Goal: Information Seeking & Learning: Check status

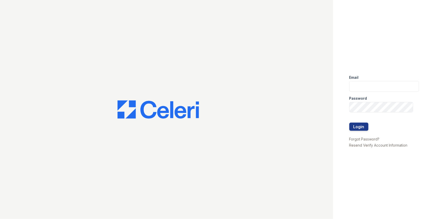
click at [372, 88] on input "email" at bounding box center [384, 86] width 70 height 11
type input "[PERSON_NAME][EMAIL_ADDRESS][PERSON_NAME][DOMAIN_NAME]"
click at [387, 101] on div "Password" at bounding box center [384, 97] width 70 height 10
click at [349, 122] on button "Login" at bounding box center [358, 126] width 19 height 8
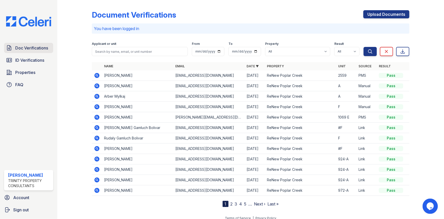
click at [36, 52] on link "Doc Verifications" at bounding box center [28, 48] width 49 height 10
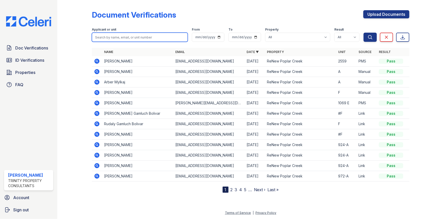
click at [117, 34] on input "search" at bounding box center [140, 37] width 96 height 9
type input "r"
type input "giuliana"
click at [364, 33] on button "Search" at bounding box center [370, 37] width 13 height 9
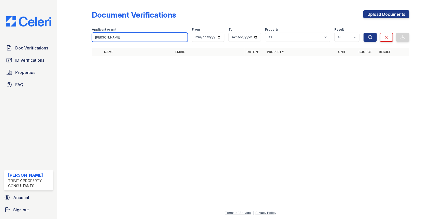
drag, startPoint x: 118, startPoint y: 36, endPoint x: 114, endPoint y: 36, distance: 3.6
click at [114, 36] on input "giuliana" at bounding box center [140, 37] width 96 height 9
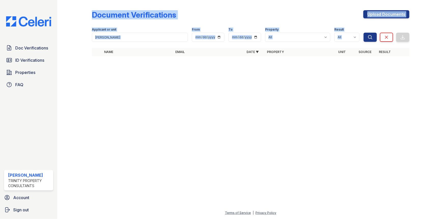
drag, startPoint x: 163, startPoint y: 46, endPoint x: 57, endPoint y: 46, distance: 106.4
click at [56, 46] on div "Doc Verifications ID Verifications Properties FAQ Jacqueline Garcia Trinity Pro…" at bounding box center [222, 109] width 444 height 219
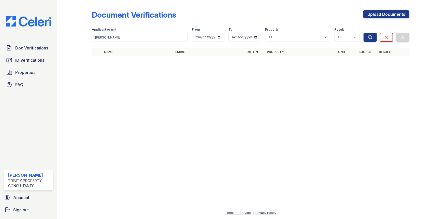
click at [112, 48] on th "Name" at bounding box center [137, 52] width 71 height 8
drag, startPoint x: 113, startPoint y: 37, endPoint x: 82, endPoint y: 37, distance: 30.3
click at [82, 37] on div "Document Verifications Upload Documents Filter Applicant or unit giuliana From …" at bounding box center [250, 34] width 371 height 69
click at [16, 49] on span "Doc Verifications" at bounding box center [31, 48] width 33 height 6
